Goal: Information Seeking & Learning: Learn about a topic

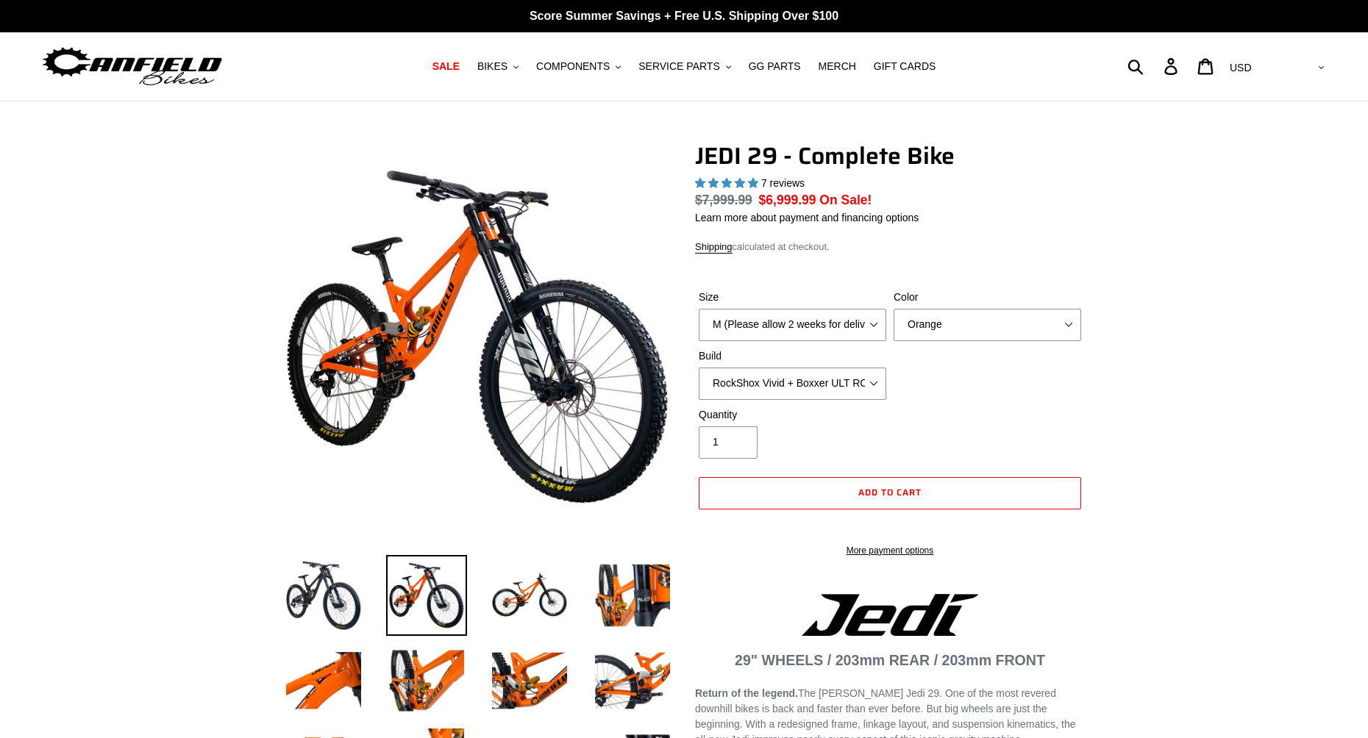
select select "highest-rating"
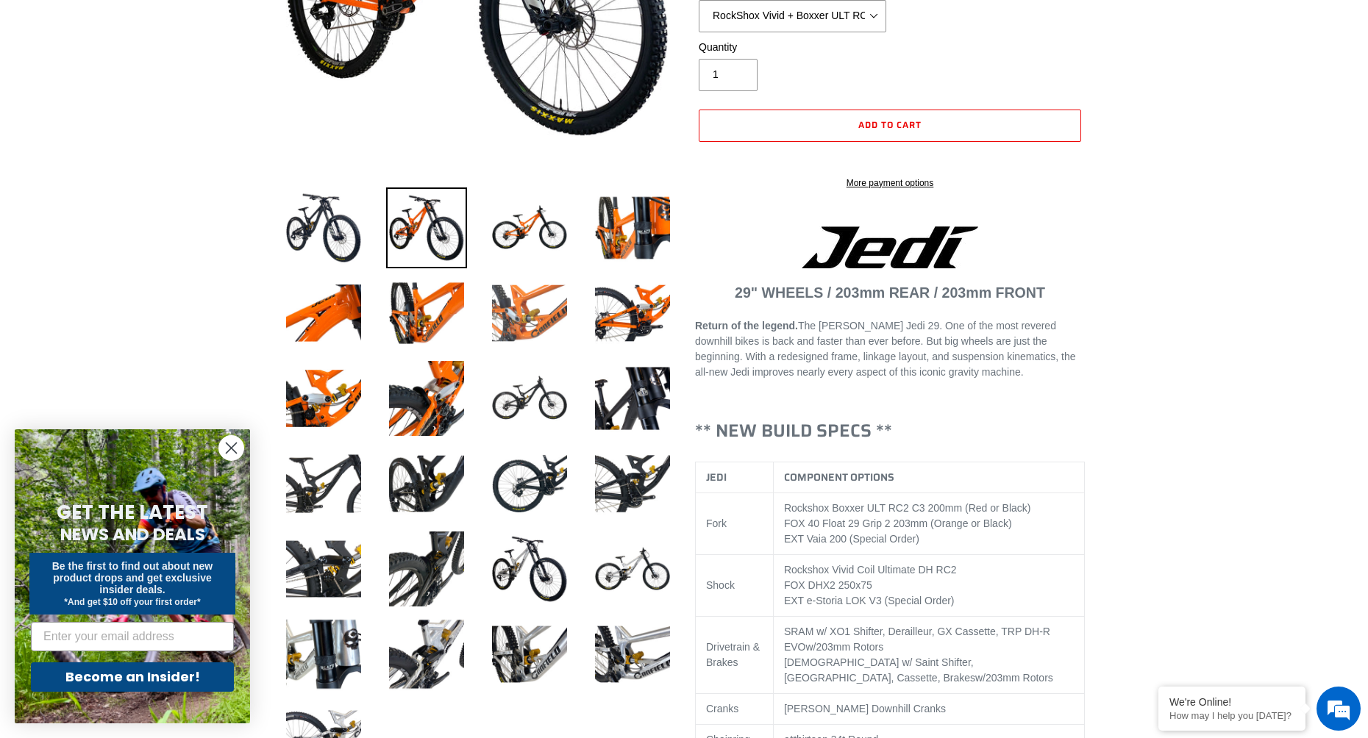
click at [528, 318] on img at bounding box center [529, 313] width 81 height 81
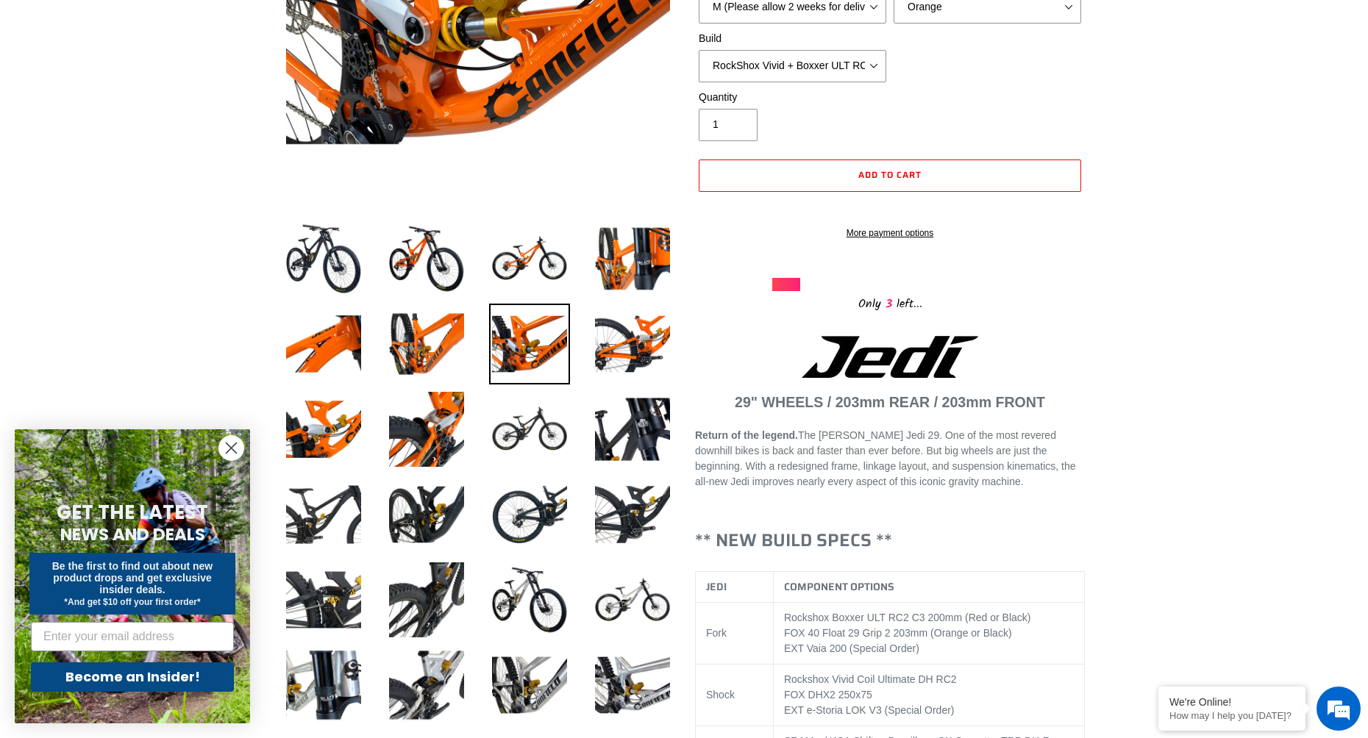
scroll to position [147, 0]
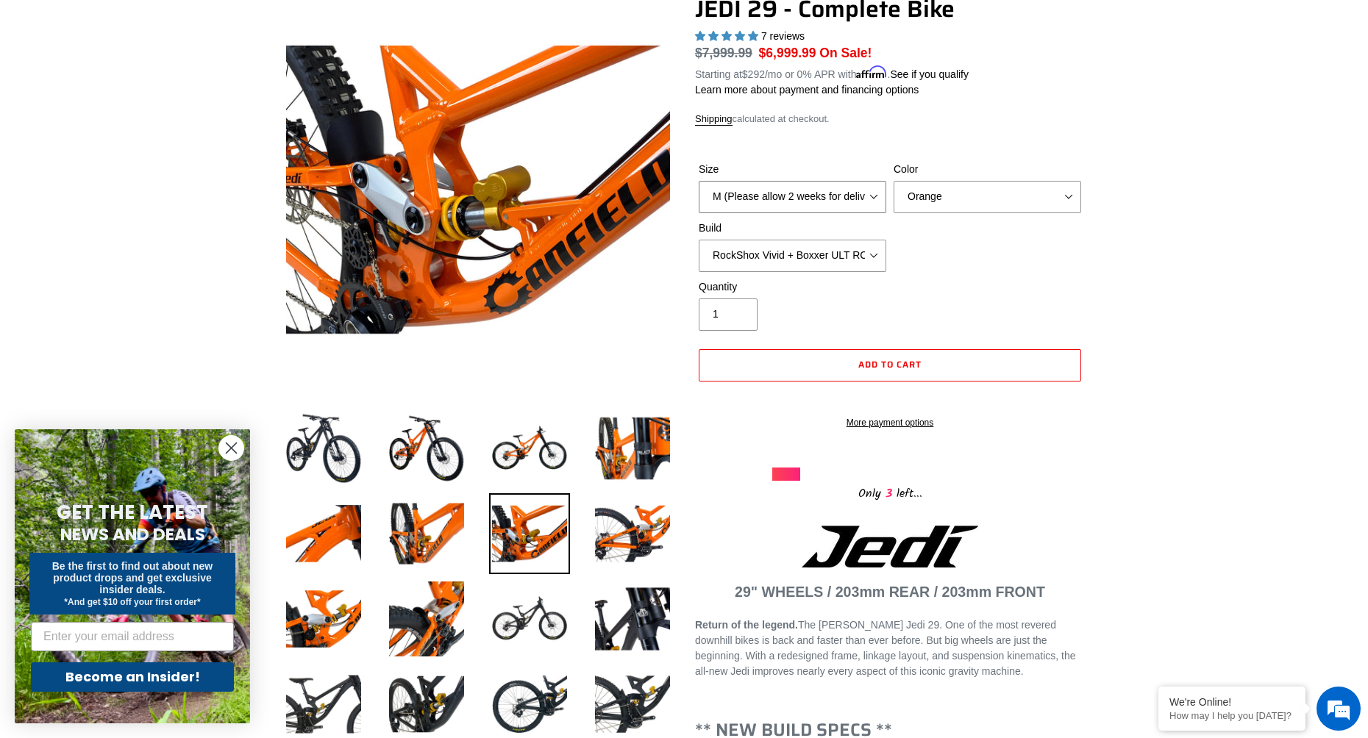
click at [853, 190] on select "M (Please allow 2 weeks for delivery) L (Please allow 2 weeks for delivery) XL …" at bounding box center [793, 197] width 188 height 32
drag, startPoint x: 840, startPoint y: 202, endPoint x: 932, endPoint y: 210, distance: 92.3
click at [841, 201] on select "M (Please allow 2 weeks for delivery) L (Please allow 2 weeks for delivery) XL …" at bounding box center [793, 197] width 188 height 32
click at [828, 255] on select "RockShox Vivid + Boxxer ULT RC2 C3 200 + SRAM XO RockShox Vivid + Boxxer ULT RC…" at bounding box center [793, 256] width 188 height 32
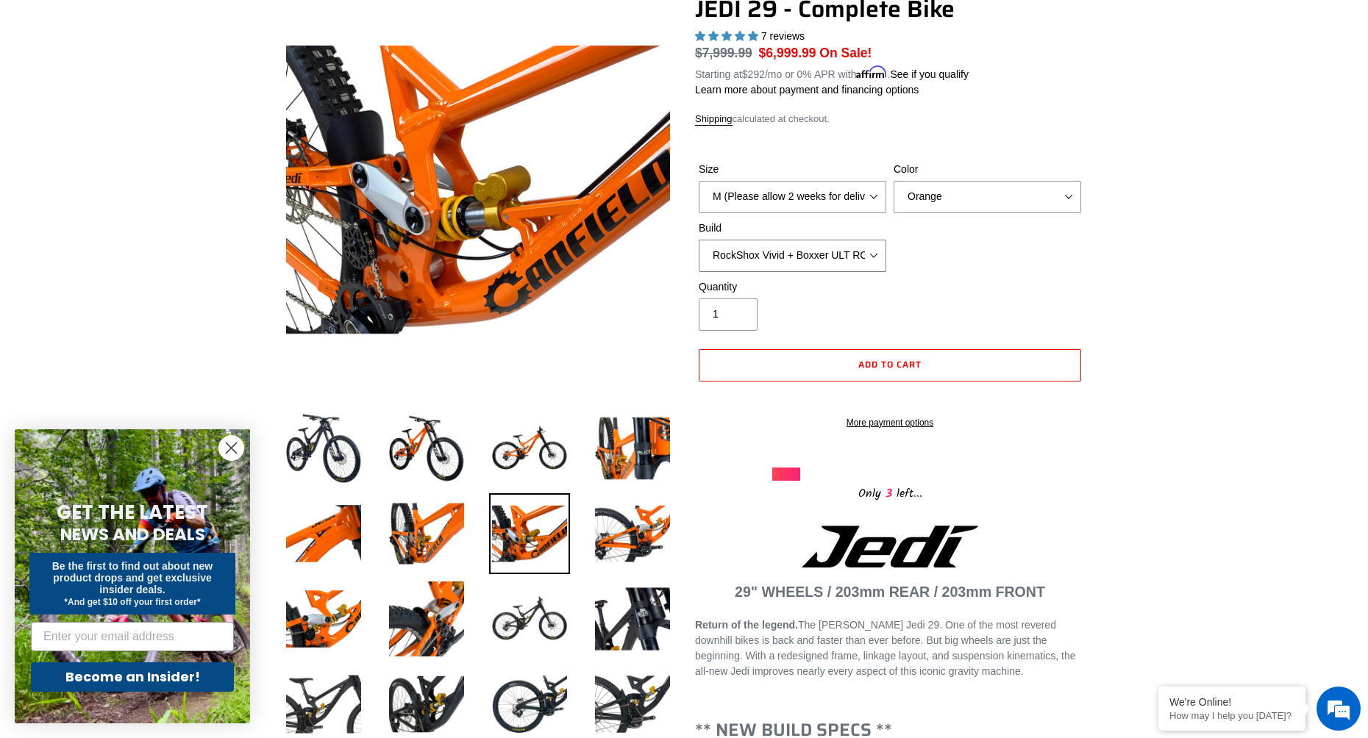
click at [699, 240] on select "RockShox Vivid + Boxxer ULT RC2 C3 200 + SRAM XO RockShox Vivid + Boxxer ULT RC…" at bounding box center [793, 256] width 188 height 32
click at [518, 448] on img at bounding box center [529, 448] width 81 height 81
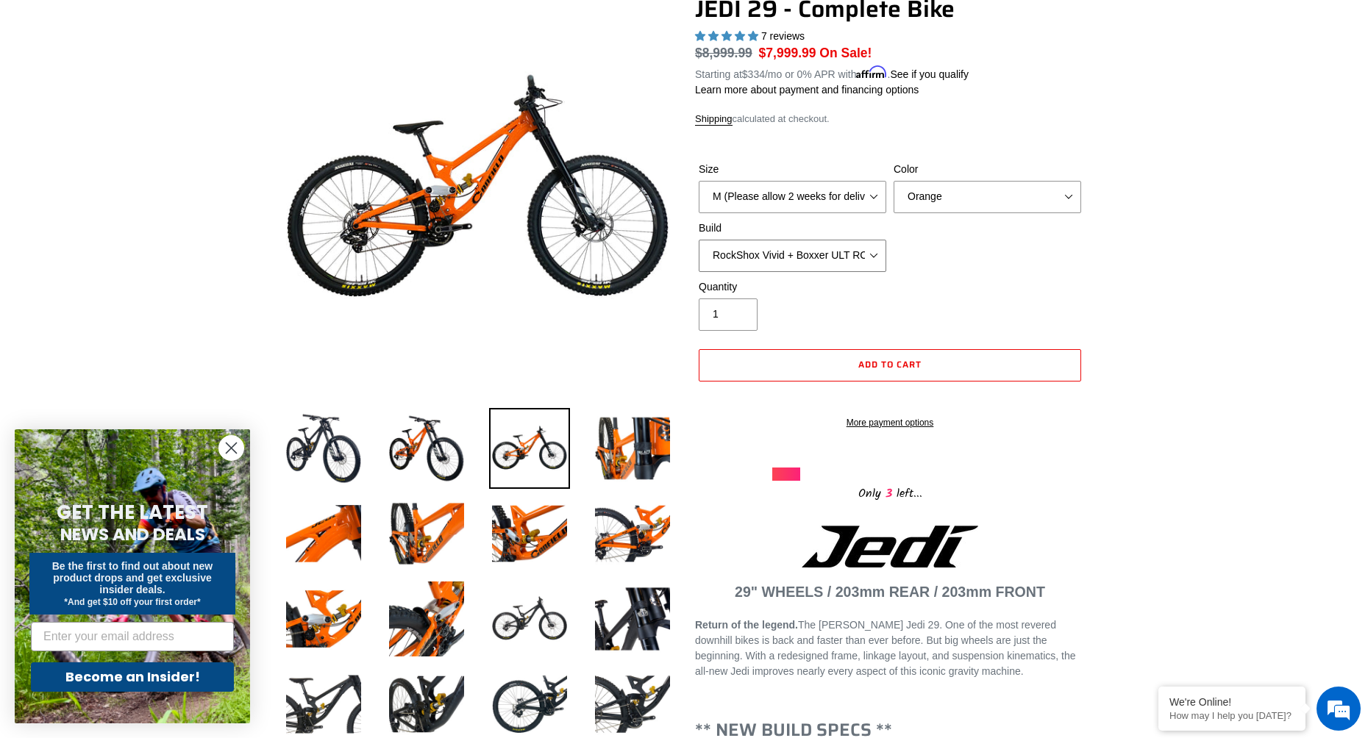
click at [812, 254] on select "RockShox Vivid + Boxxer ULT RC2 C3 200 + SRAM XO RockShox Vivid + Boxxer ULT RC…" at bounding box center [793, 256] width 188 height 32
select select "RockShox Vivid + Boxxer ULT RC2 C3 200 + SRAM XO"
click at [699, 240] on select "RockShox Vivid + Boxxer ULT RC2 C3 200 + SRAM XO RockShox Vivid + Boxxer ULT RC…" at bounding box center [793, 256] width 188 height 32
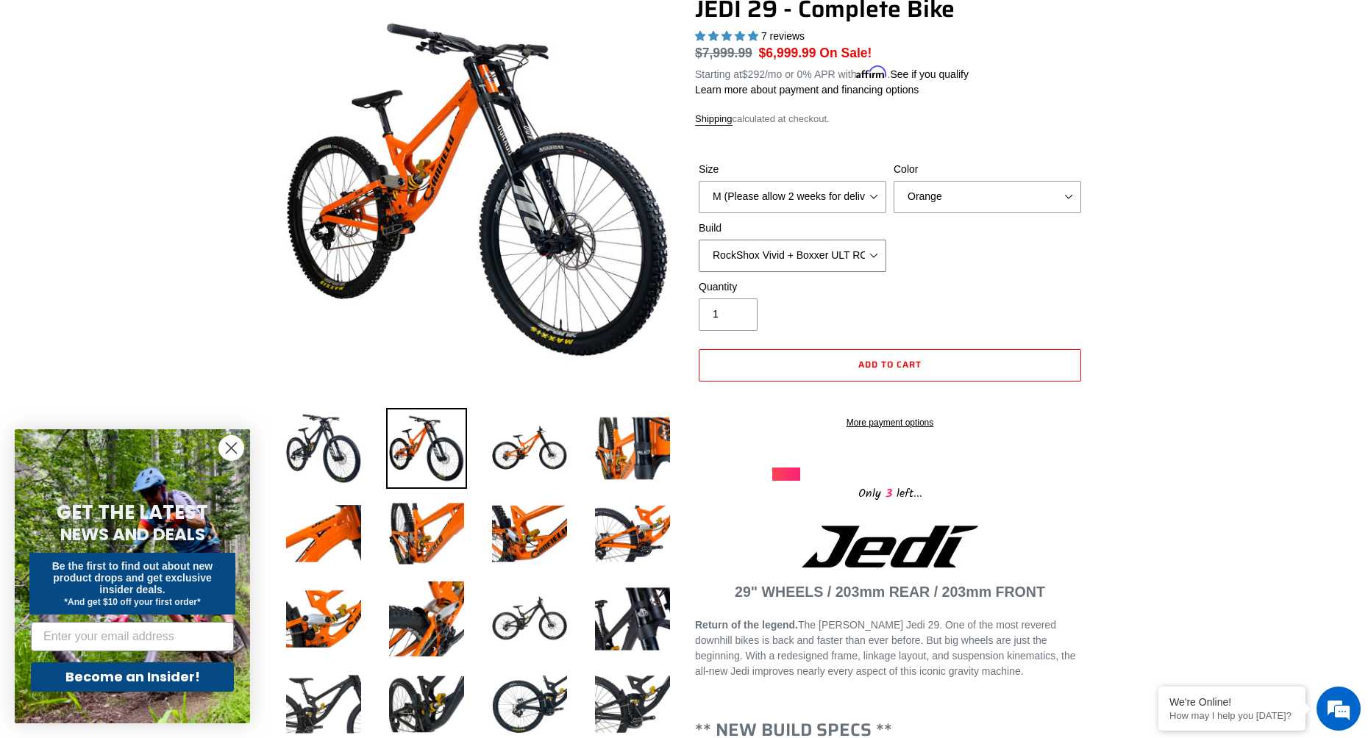
click at [810, 260] on select "RockShox Vivid + Boxxer ULT RC2 C3 200 + SRAM XO RockShox Vivid + Boxxer ULT RC…" at bounding box center [793, 256] width 188 height 32
click at [699, 240] on select "RockShox Vivid + Boxxer ULT RC2 C3 200 + SRAM XO RockShox Vivid + Boxxer ULT RC…" at bounding box center [793, 256] width 188 height 32
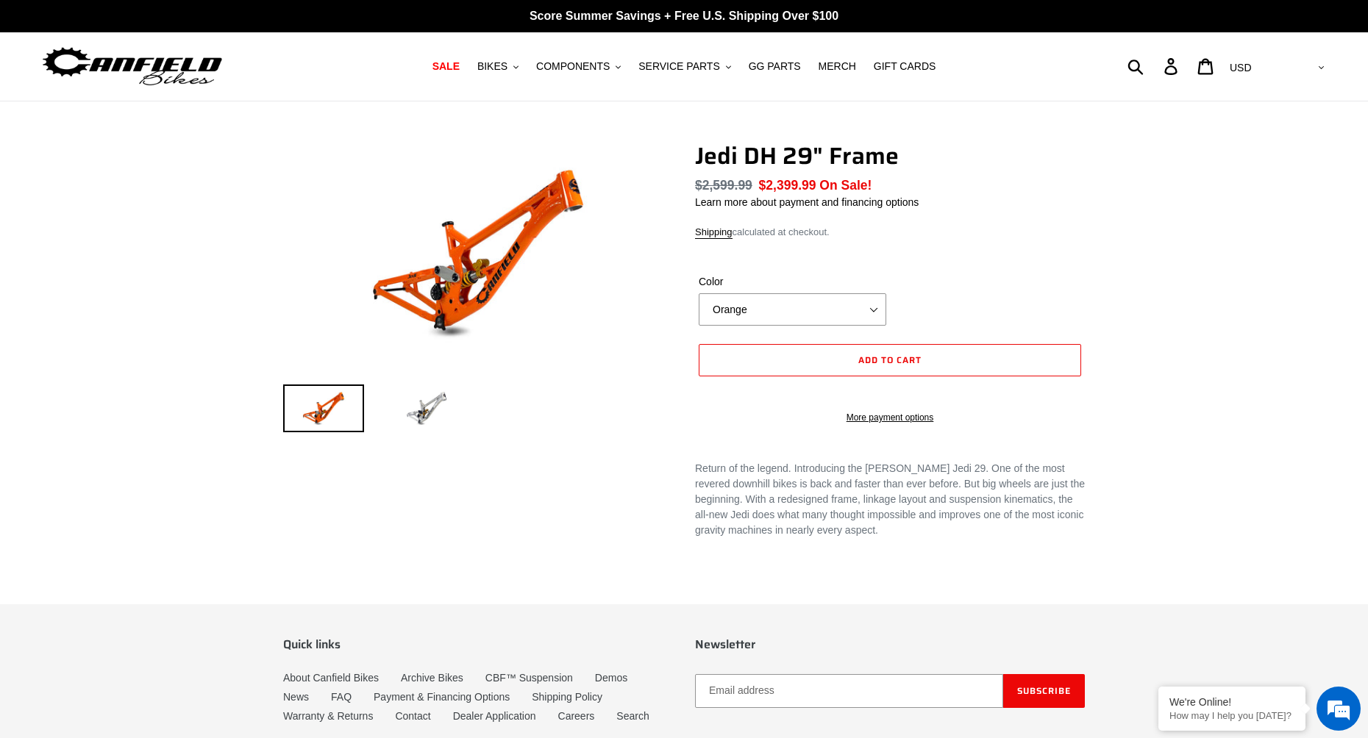
select select "highest-rating"
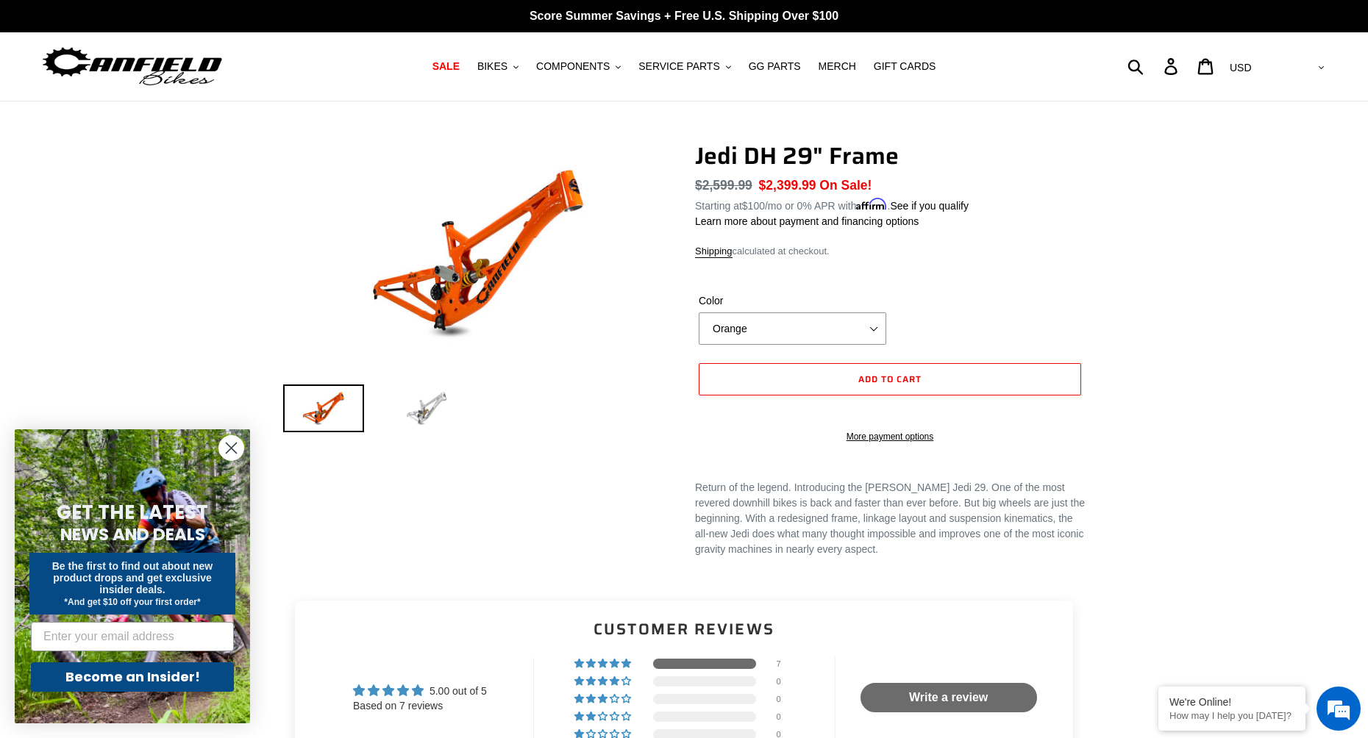
click at [431, 412] on img at bounding box center [426, 409] width 81 height 48
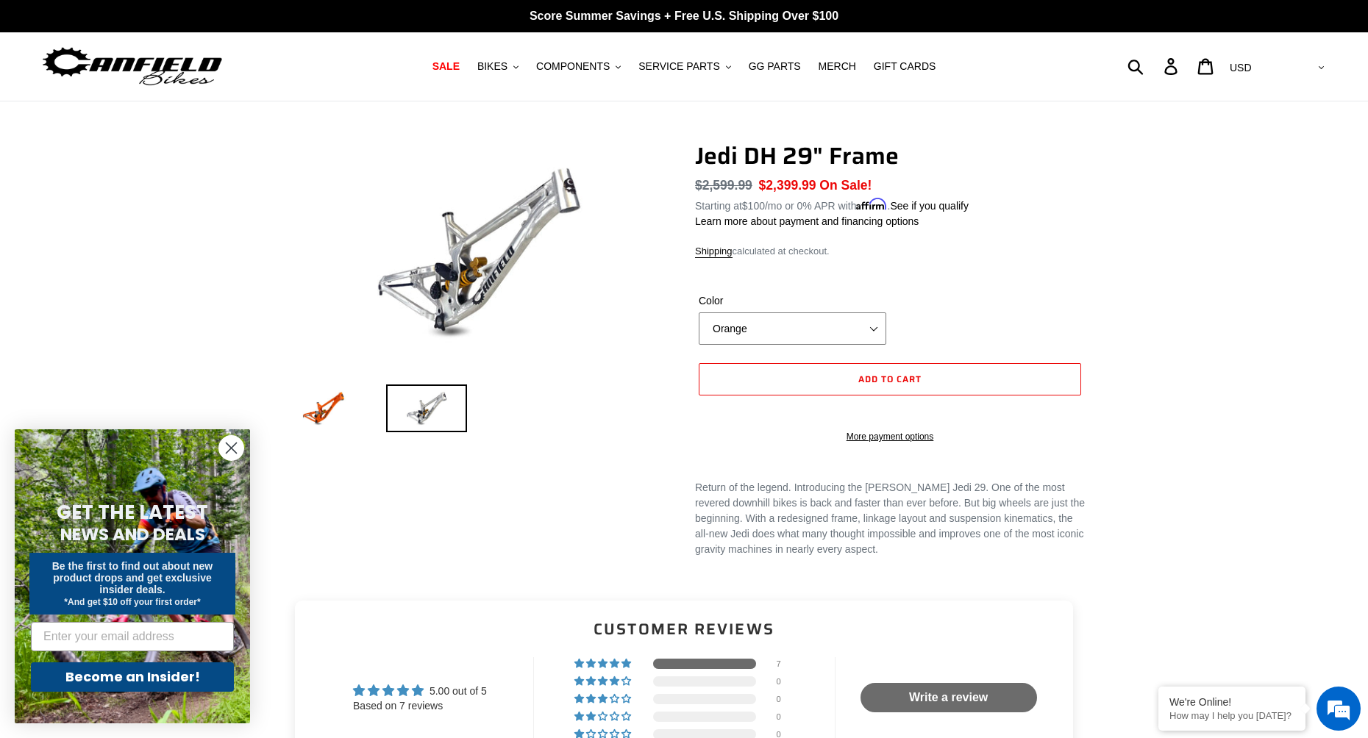
click at [789, 336] on select "Orange Raw" at bounding box center [793, 329] width 188 height 32
select select "Raw"
click at [699, 313] on select "Orange Raw" at bounding box center [793, 329] width 188 height 32
